Goal: Task Accomplishment & Management: Manage account settings

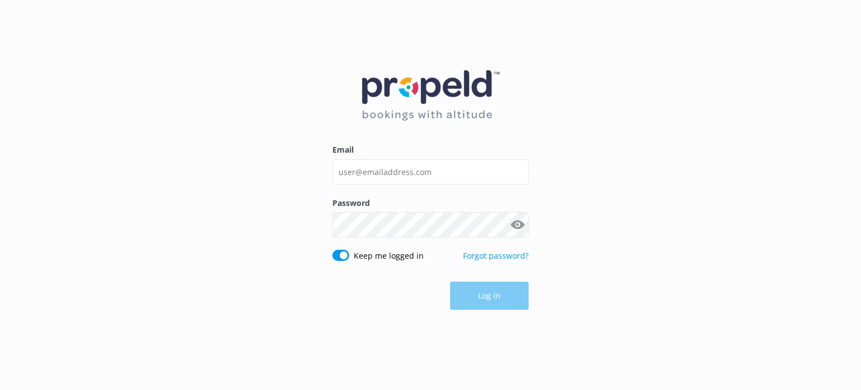
type input "d"
type input "[EMAIL_ADDRESS][DOMAIN_NAME]"
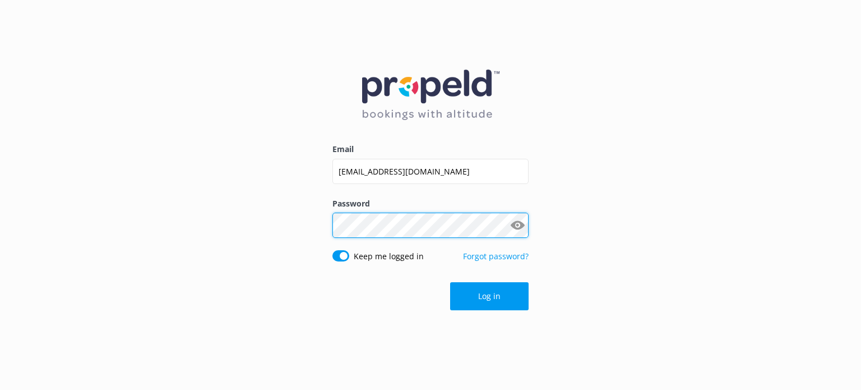
click button "Log in" at bounding box center [489, 296] width 78 height 28
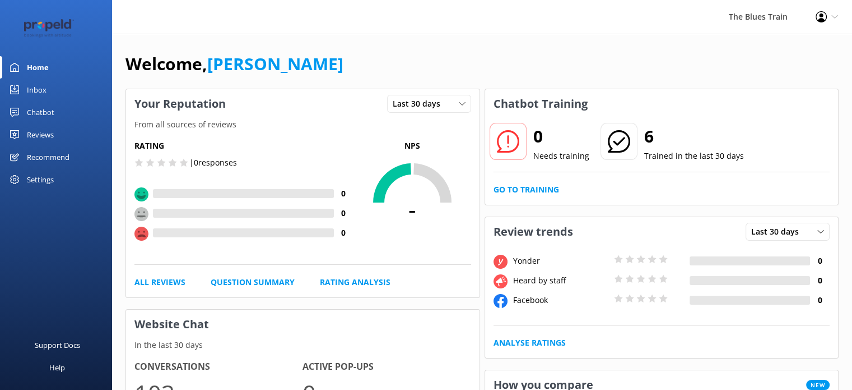
click at [33, 87] on div "Inbox" at bounding box center [37, 89] width 20 height 22
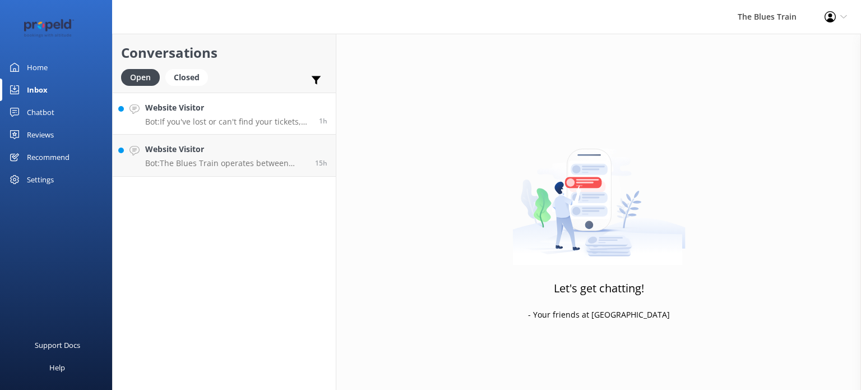
click at [243, 114] on div "Website Visitor Bot: If you've lost or can't find your tickets, please email ou…" at bounding box center [227, 113] width 165 height 24
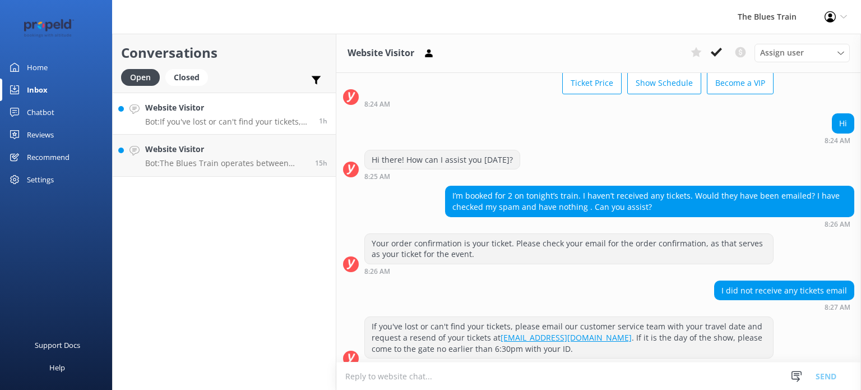
scroll to position [83, 0]
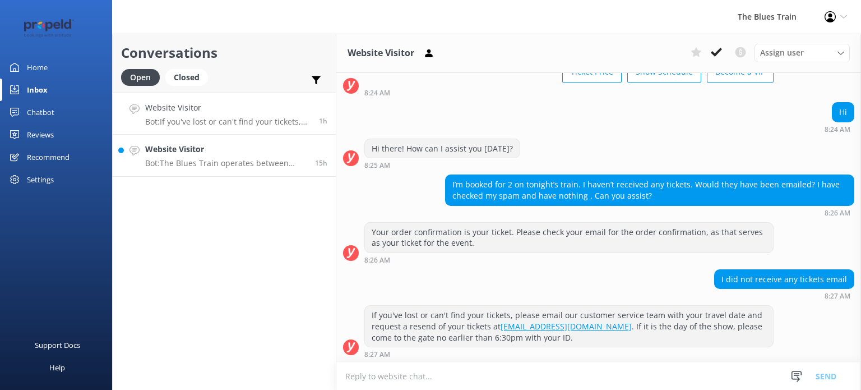
click at [177, 158] on p "Bot: The Blues Train operates between October and May, but tickets for shows in…" at bounding box center [225, 163] width 161 height 10
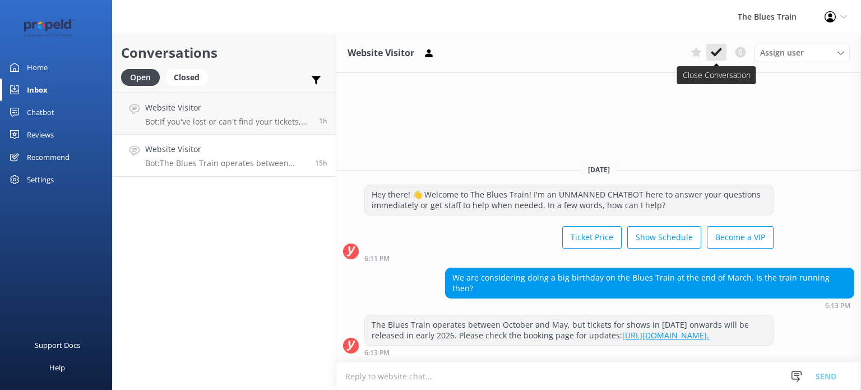
click at [713, 50] on icon at bounding box center [716, 52] width 11 height 11
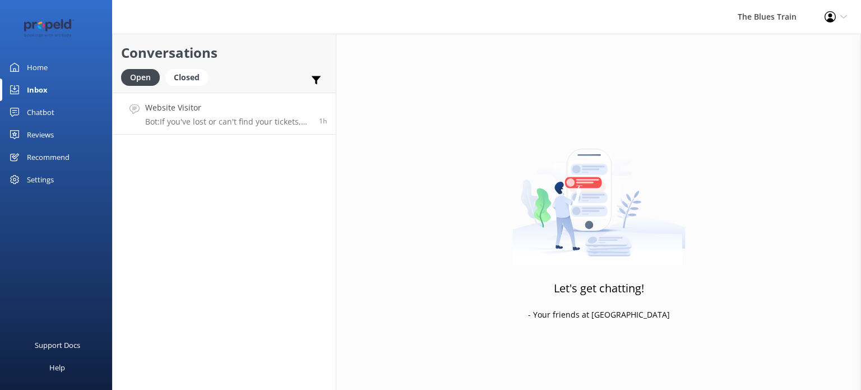
click at [208, 114] on div "Website Visitor Bot: If you've lost or can't find your tickets, please email ou…" at bounding box center [227, 113] width 165 height 24
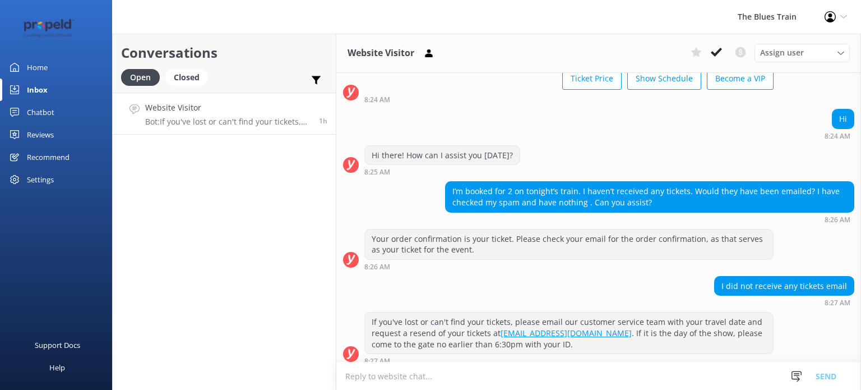
scroll to position [83, 0]
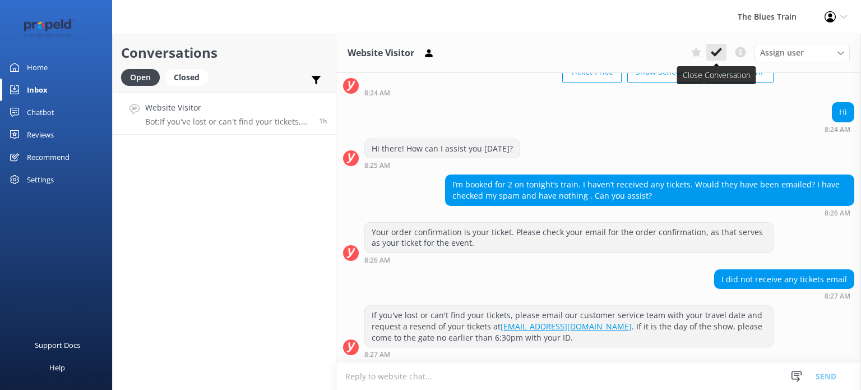
click at [711, 52] on icon at bounding box center [716, 52] width 11 height 11
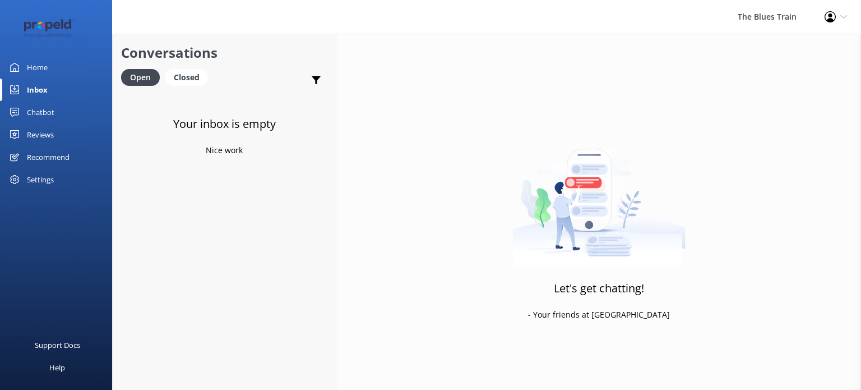
click at [44, 117] on div "Chatbot" at bounding box center [40, 112] width 27 height 22
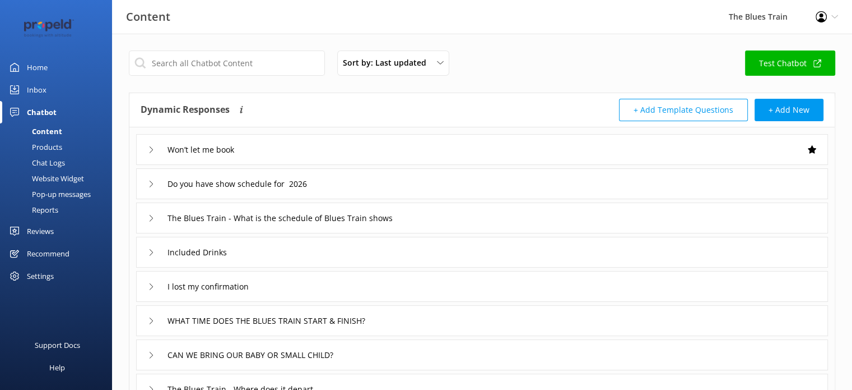
click at [34, 163] on div "Chat Logs" at bounding box center [36, 163] width 58 height 16
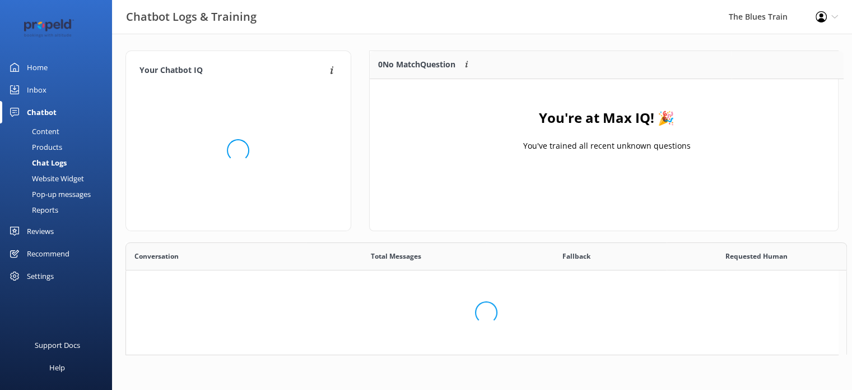
scroll to position [131, 460]
